Goal: Task Accomplishment & Management: Manage account settings

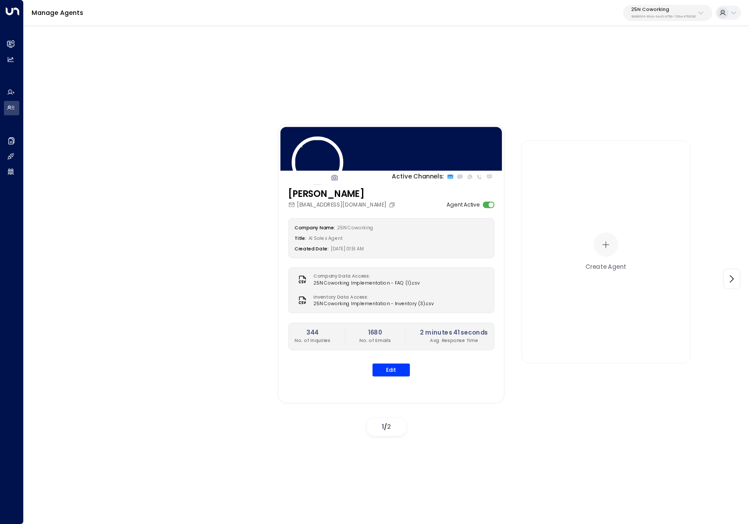
click at [671, 16] on p "3b9800f4-81ca-4ec0-8758-72fbe4763f36" at bounding box center [663, 17] width 64 height 4
type input "**********"
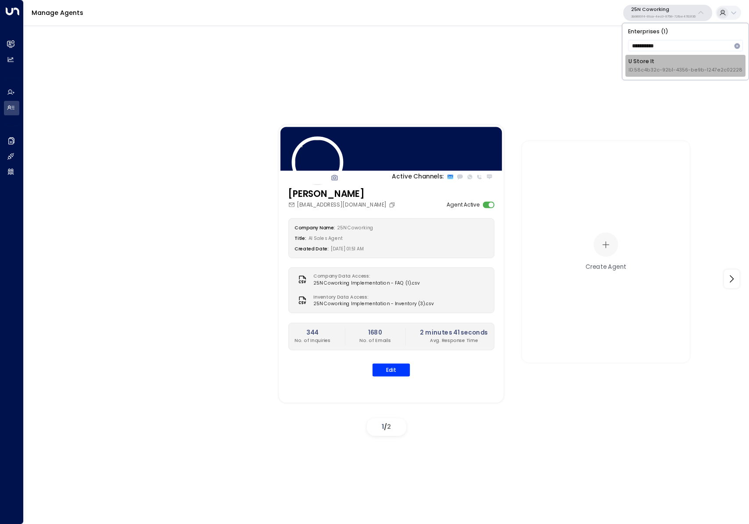
click at [657, 68] on span "ID: 58c4b32c-92b1-4356-be9b-1247e2c02228" at bounding box center [685, 70] width 114 height 7
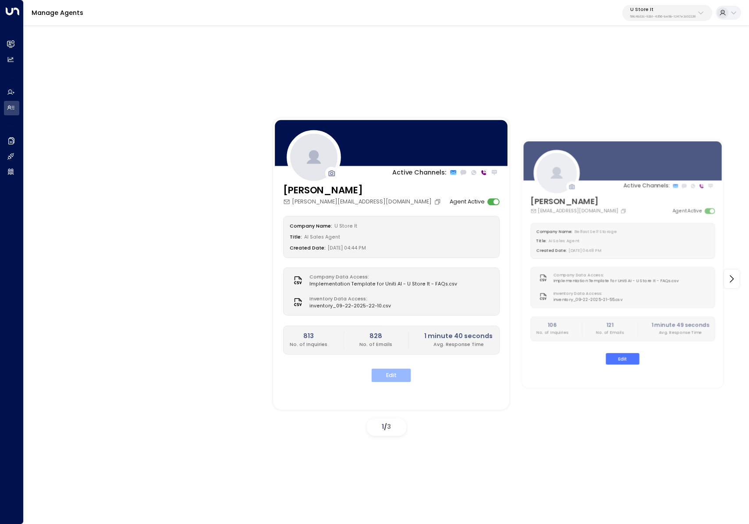
click at [395, 376] on button "Edit" at bounding box center [391, 376] width 39 height 14
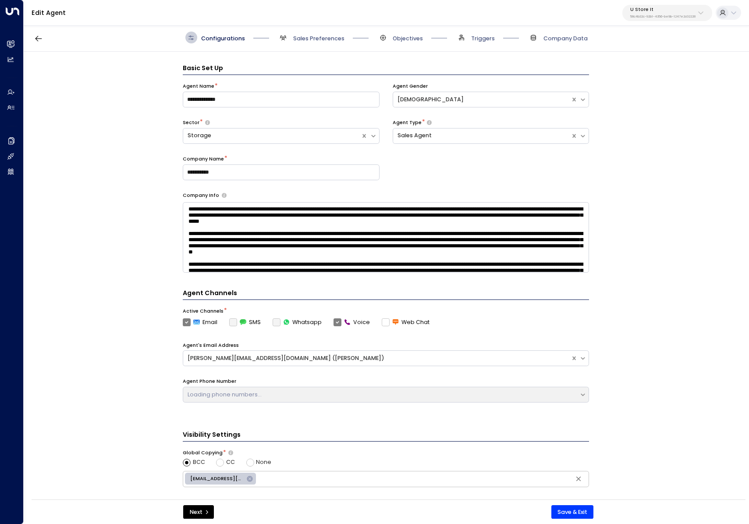
scroll to position [12, 0]
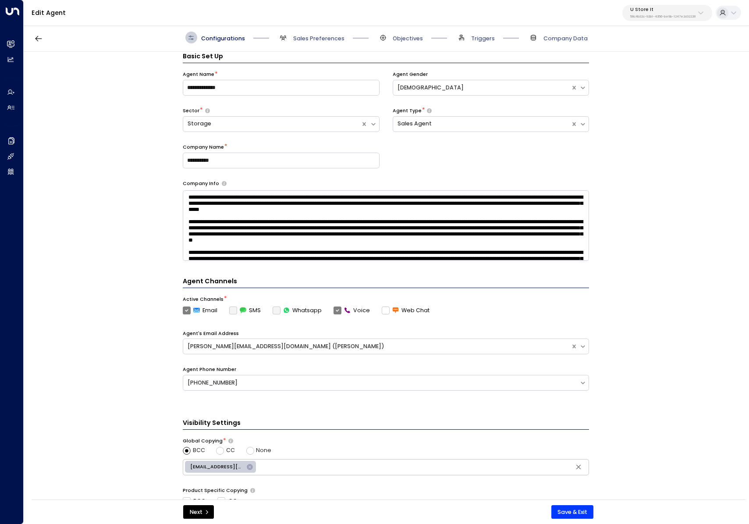
click at [493, 32] on span "Triggers" at bounding box center [474, 38] width 39 height 12
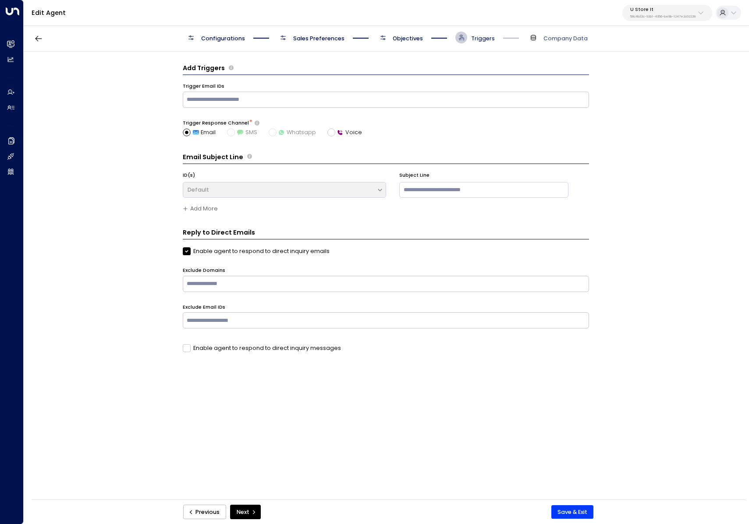
click at [478, 40] on span "Triggers" at bounding box center [483, 39] width 24 height 8
click at [43, 39] on icon "button" at bounding box center [38, 38] width 9 height 9
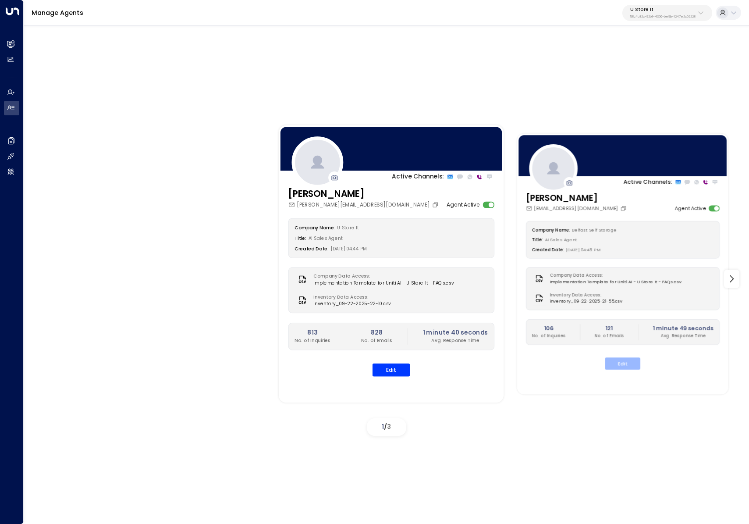
click at [631, 369] on button "Edit" at bounding box center [622, 364] width 35 height 12
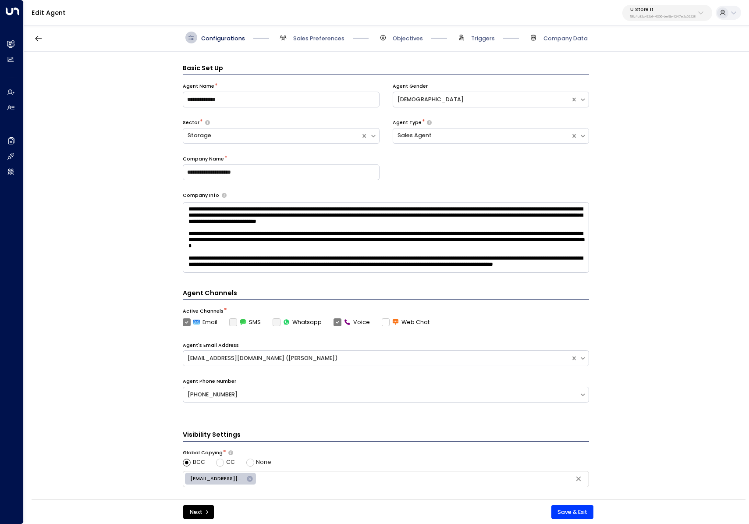
scroll to position [12, 0]
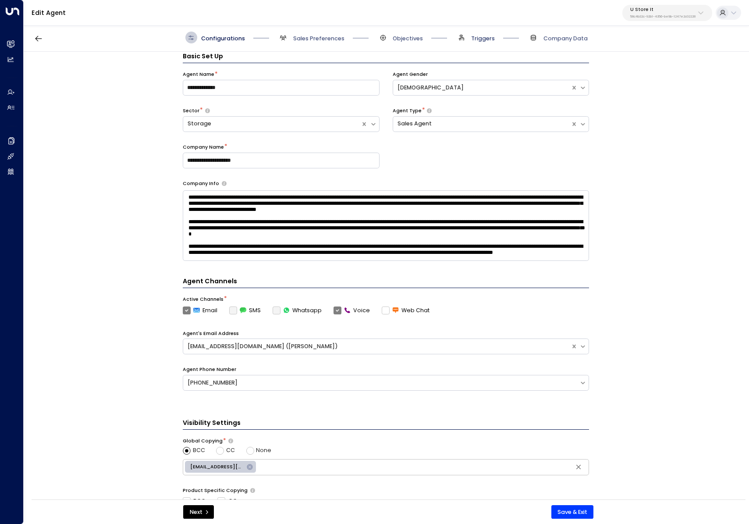
click at [472, 36] on span "Triggers" at bounding box center [483, 39] width 24 height 8
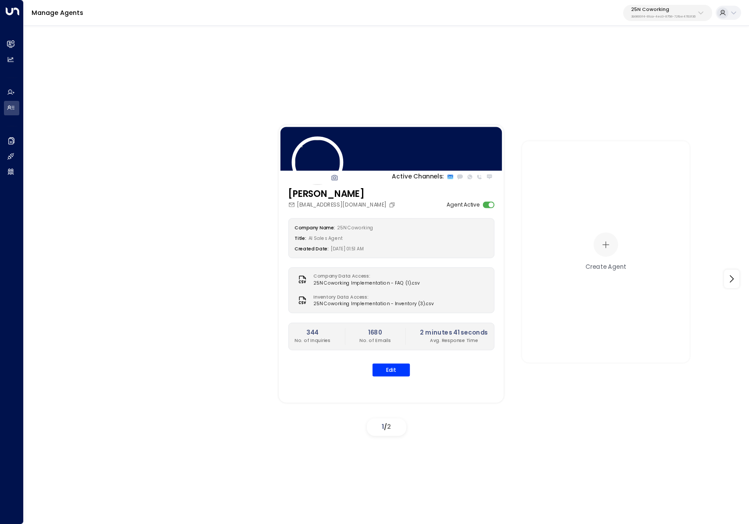
click at [659, 18] on p "3b9800f4-81ca-4ec0-8758-72fbe4763f36" at bounding box center [663, 17] width 64 height 4
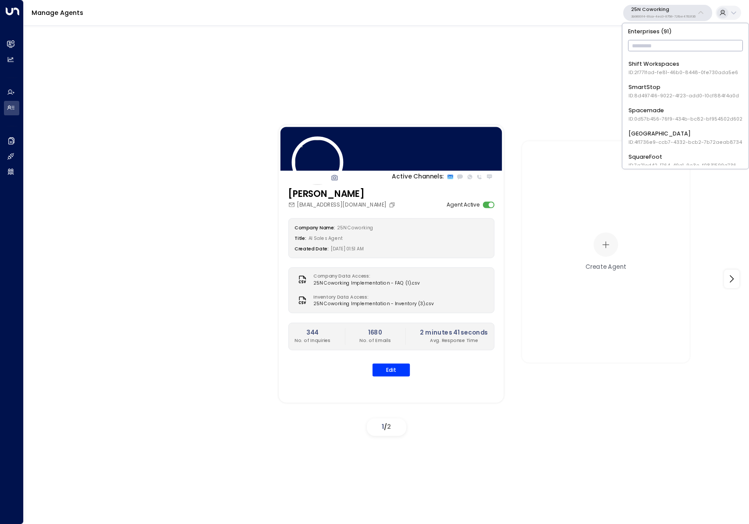
scroll to position [1353, 0]
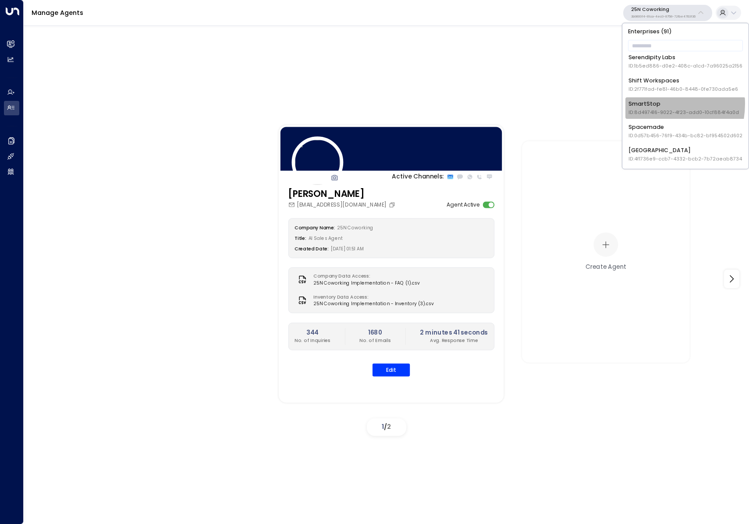
click at [652, 104] on div "SmartStop ID: 8d497416-9022-4f23-add0-10cf884f4a0d" at bounding box center [683, 108] width 110 height 16
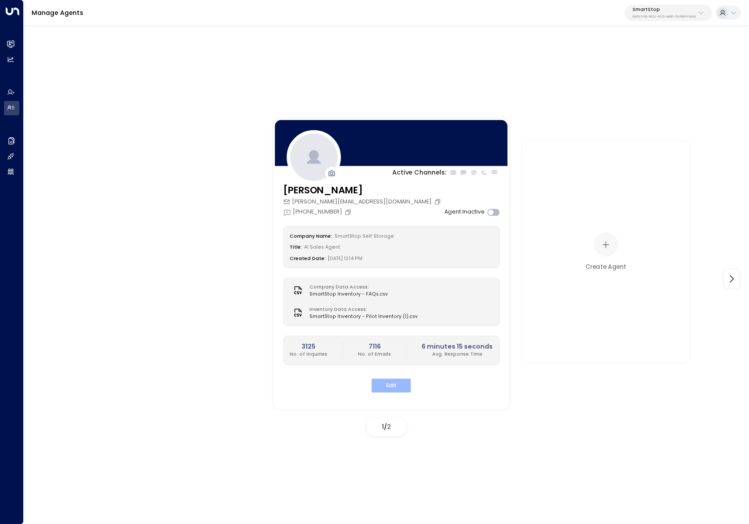
click at [394, 383] on button "Edit" at bounding box center [391, 386] width 39 height 14
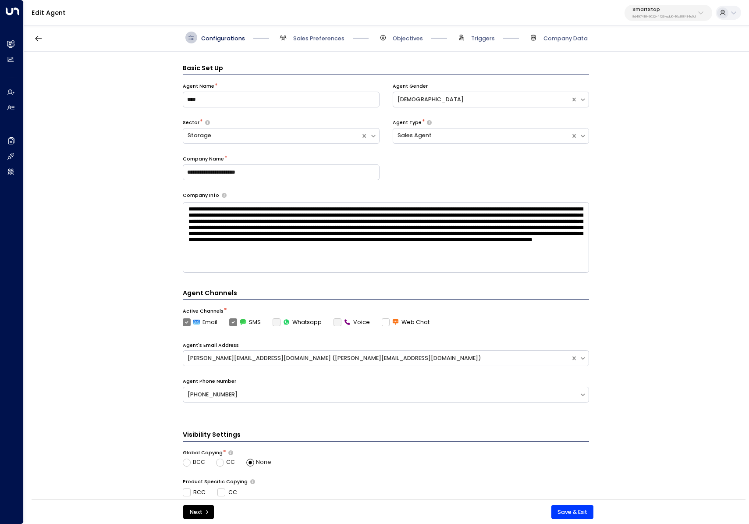
scroll to position [12, 0]
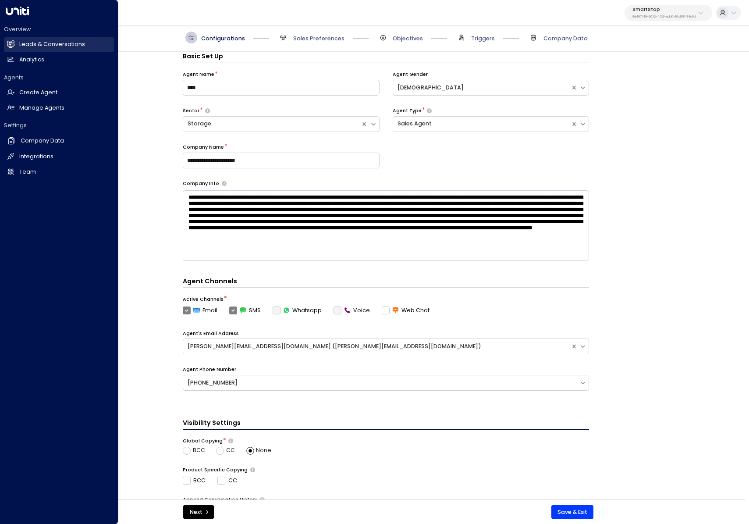
click at [11, 42] on icon at bounding box center [10, 43] width 7 height 5
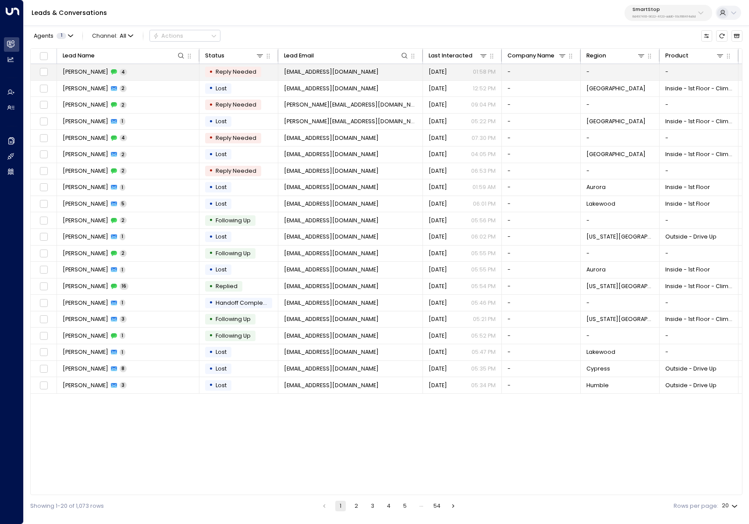
click at [122, 71] on td "Maria Turnbow 4" at bounding box center [128, 72] width 142 height 16
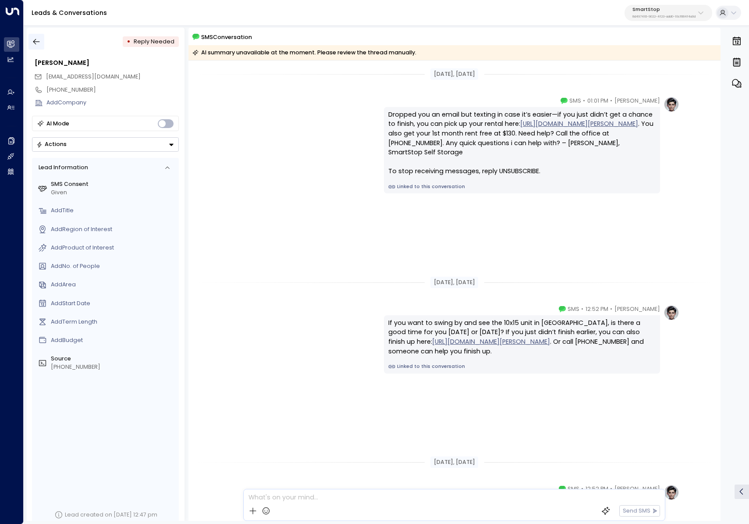
click at [34, 41] on icon "button" at bounding box center [36, 42] width 7 height 6
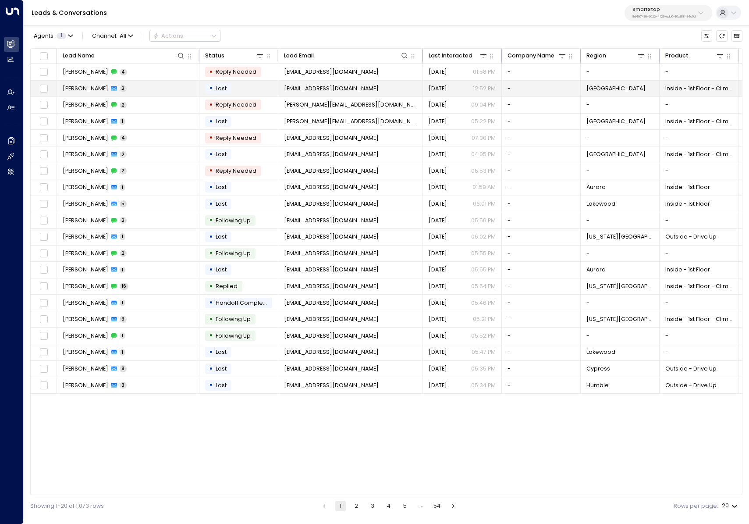
click at [124, 92] on td "Maria Turnbow 2" at bounding box center [128, 89] width 142 height 16
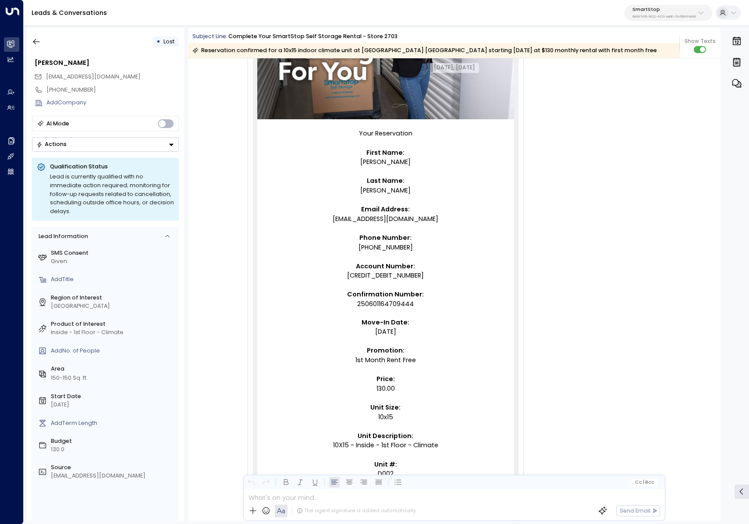
scroll to position [212, 0]
